Goal: Information Seeking & Learning: Learn about a topic

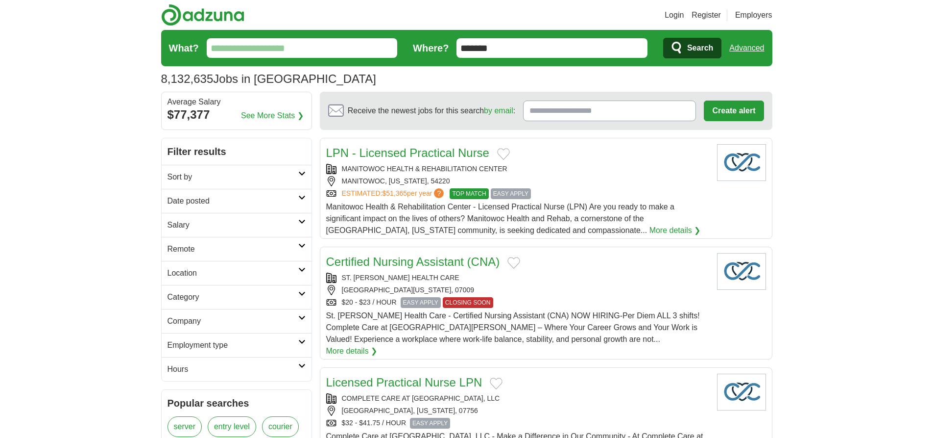
type input "*******"
click at [747, 48] on link "Advanced" at bounding box center [747, 48] width 35 height 20
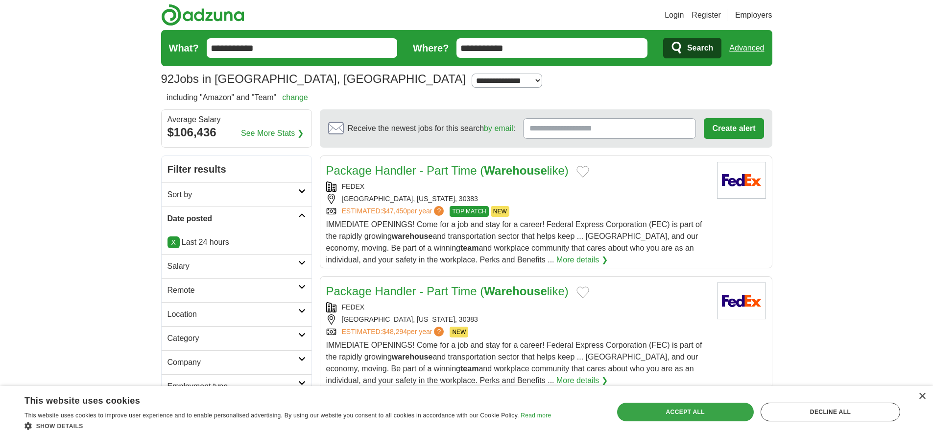
click at [685, 411] on div "Accept all" at bounding box center [685, 411] width 137 height 19
